Goal: Task Accomplishment & Management: Use online tool/utility

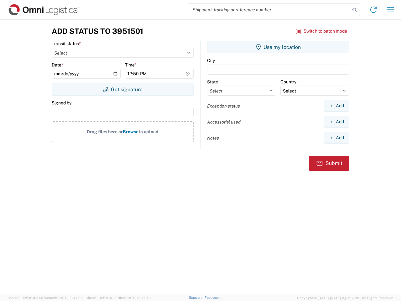
click at [269, 10] on input "search" at bounding box center [269, 10] width 162 height 12
click at [355, 10] on icon at bounding box center [354, 10] width 9 height 9
click at [374, 10] on icon at bounding box center [373, 10] width 10 height 10
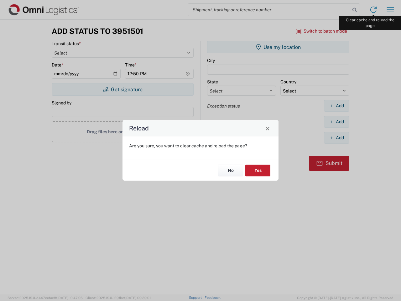
click at [390, 10] on div "Reload Are you sure, you want to clear cache and reload the page? No Yes" at bounding box center [200, 150] width 401 height 301
click at [322, 31] on div "Reload Are you sure, you want to clear cache and reload the page? No Yes" at bounding box center [200, 150] width 401 height 301
click at [123, 89] on div "Reload Are you sure, you want to clear cache and reload the page? No Yes" at bounding box center [200, 150] width 401 height 301
click at [278, 47] on div "Reload Are you sure, you want to clear cache and reload the page? No Yes" at bounding box center [200, 150] width 401 height 301
click at [337, 106] on div "Reload Are you sure, you want to clear cache and reload the page? No Yes" at bounding box center [200, 150] width 401 height 301
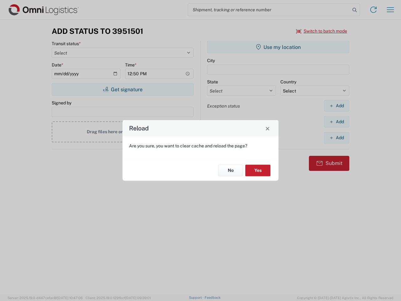
click at [337, 122] on div "Reload Are you sure, you want to clear cache and reload the page? No Yes" at bounding box center [200, 150] width 401 height 301
click at [337, 138] on div "Reload Are you sure, you want to clear cache and reload the page? No Yes" at bounding box center [200, 150] width 401 height 301
